Goal: Find specific page/section: Find specific page/section

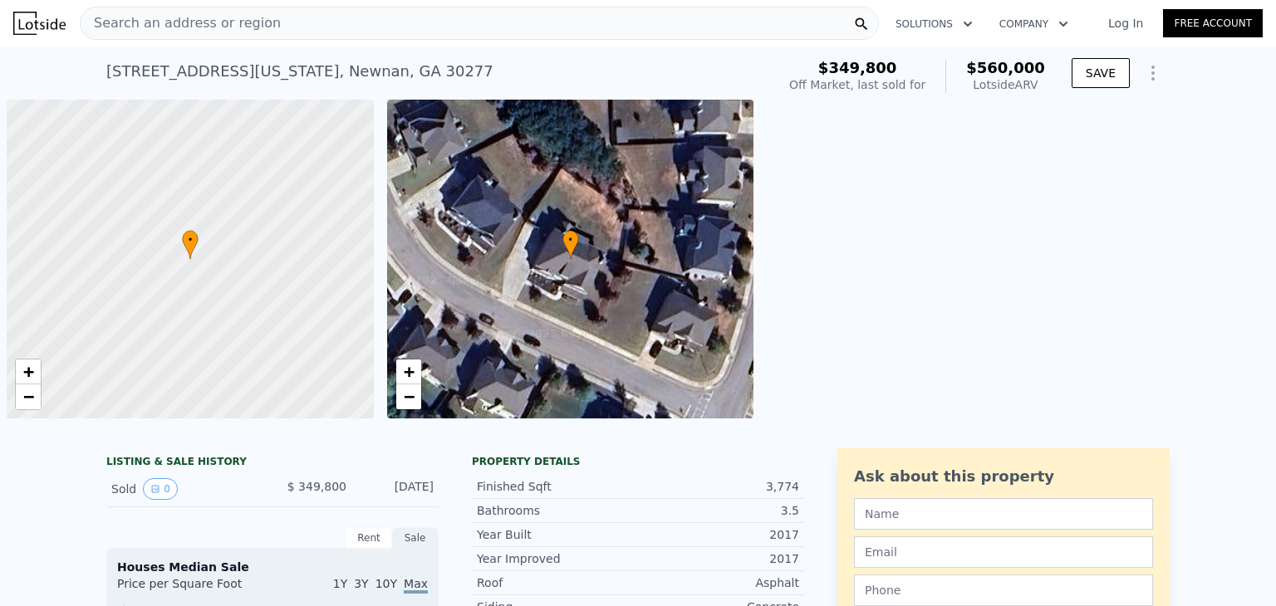
click at [357, 27] on div "Search an address or region" at bounding box center [479, 23] width 799 height 33
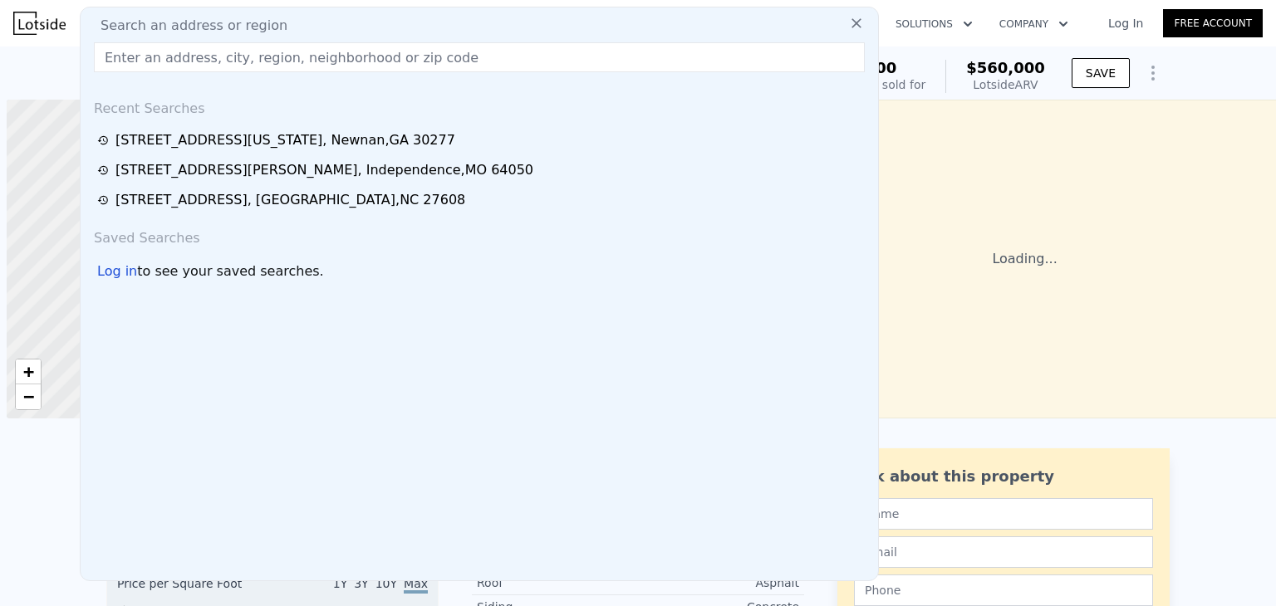
scroll to position [0, 7]
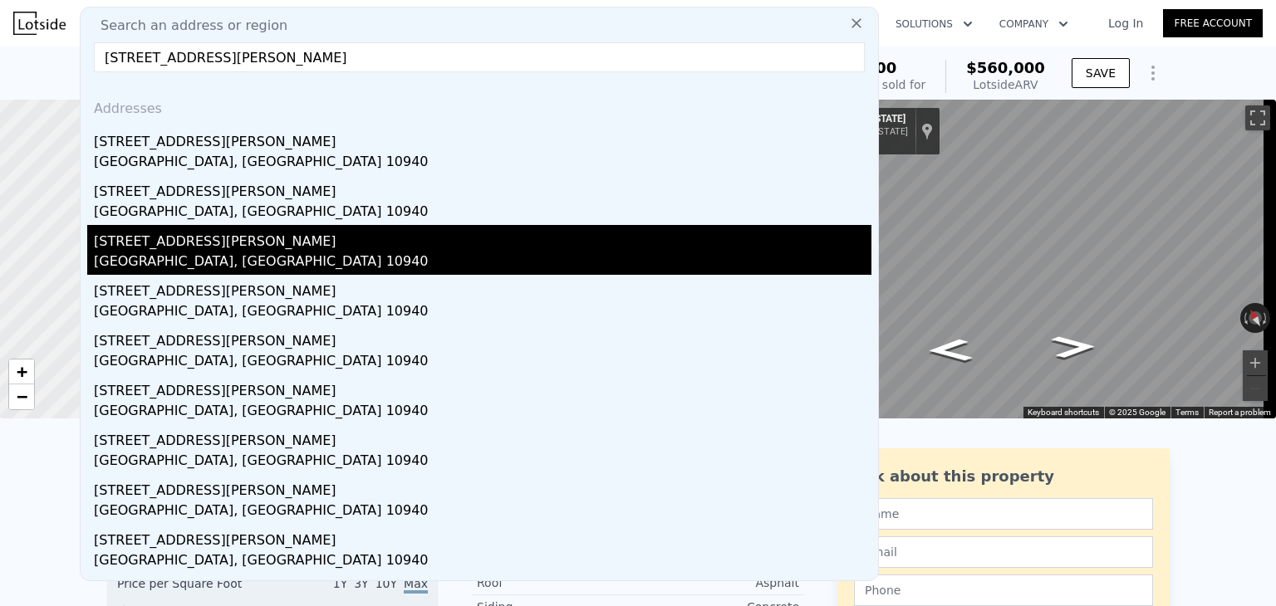
type input "[STREET_ADDRESS][PERSON_NAME]"
click at [156, 266] on div "[GEOGRAPHIC_DATA], [GEOGRAPHIC_DATA] 10940" at bounding box center [483, 263] width 778 height 23
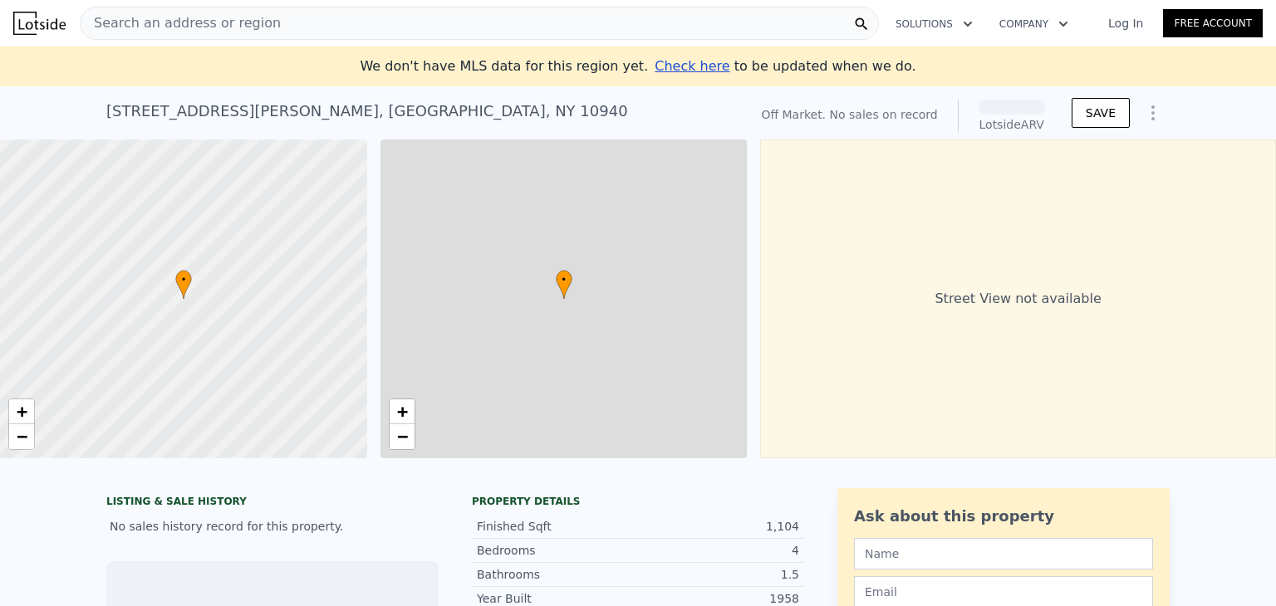
click at [216, 31] on span "Search an address or region" at bounding box center [181, 23] width 200 height 20
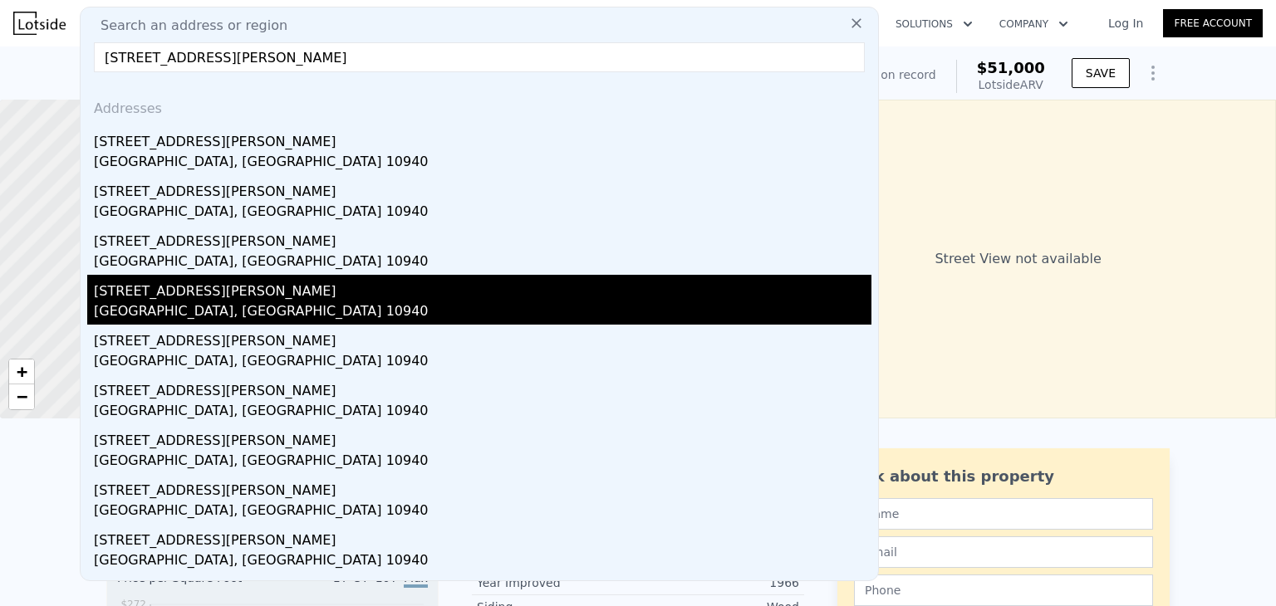
type input "[STREET_ADDRESS][PERSON_NAME]"
click at [171, 292] on div "[STREET_ADDRESS][PERSON_NAME]" at bounding box center [483, 288] width 778 height 27
